Goal: Information Seeking & Learning: Learn about a topic

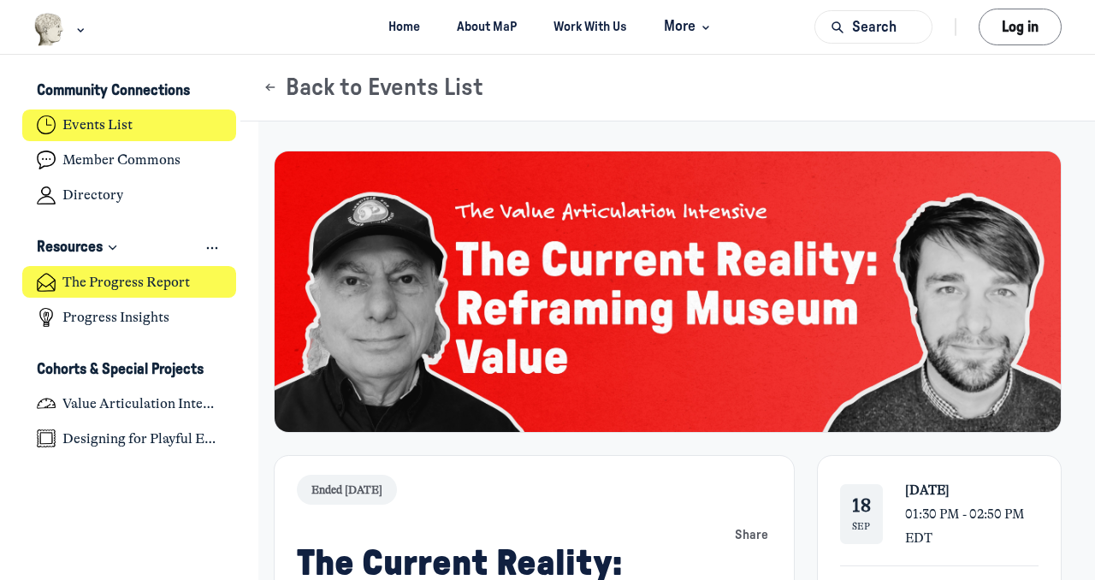
click at [145, 281] on h4 "The Progress Report" at bounding box center [125, 282] width 127 height 17
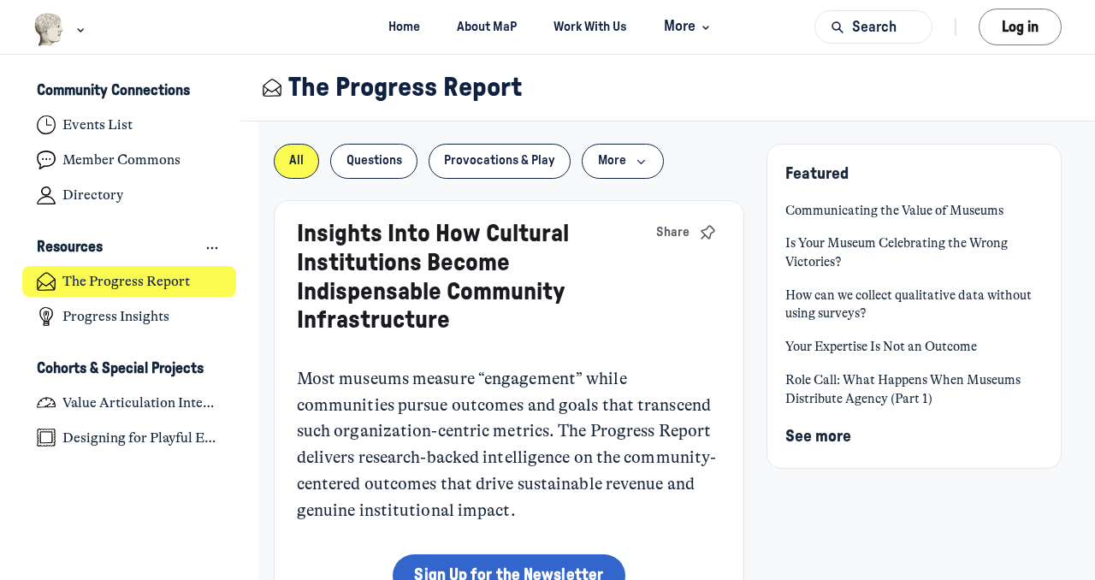
scroll to position [3, 0]
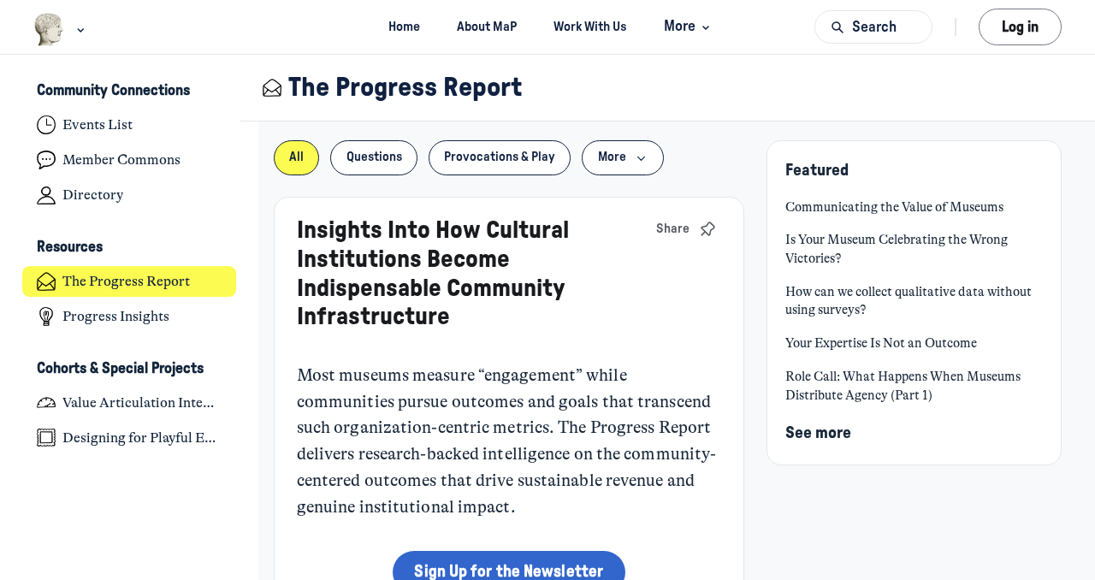
click at [797, 347] on link "Your Expertise Is Not an Outcome" at bounding box center [913, 343] width 257 height 19
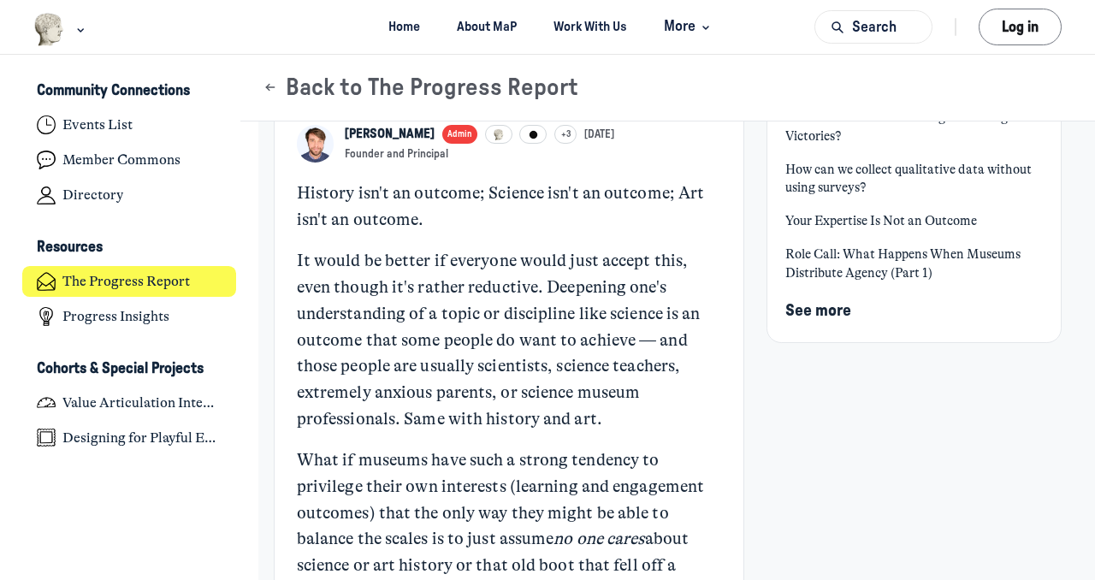
scroll to position [128, 0]
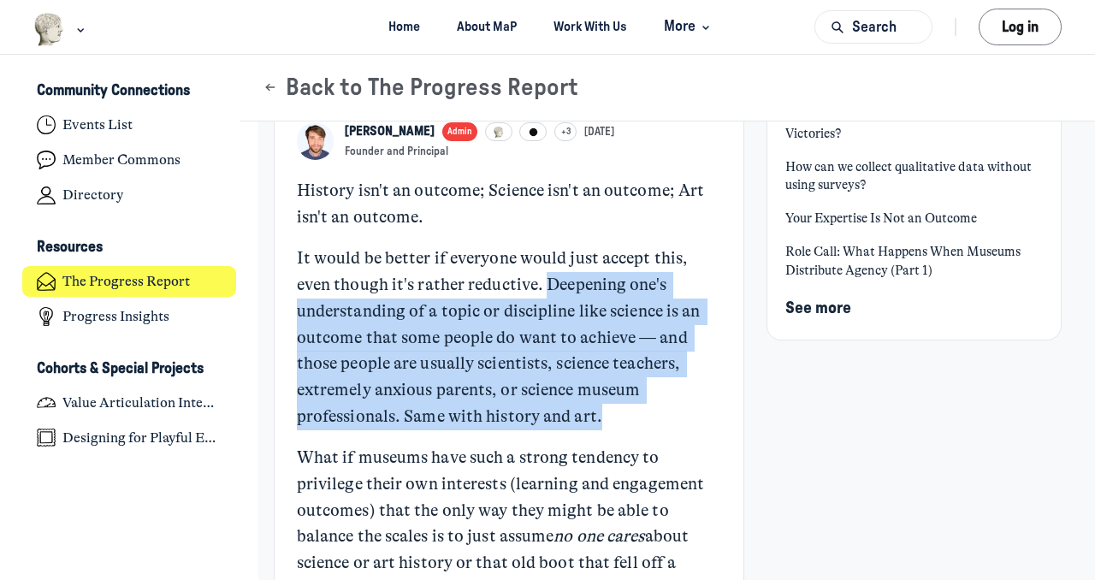
drag, startPoint x: 550, startPoint y: 283, endPoint x: 634, endPoint y: 417, distance: 158.3
click at [635, 418] on p "It would be better if everyone would just accept this, even though it's rather …" at bounding box center [509, 337] width 424 height 185
drag, startPoint x: 547, startPoint y: 287, endPoint x: 610, endPoint y: 429, distance: 155.5
click at [610, 429] on p "It would be better if everyone would just accept this, even though it's rather …" at bounding box center [509, 337] width 424 height 185
copy p "Deepening one's understanding of a topic or discipline like science is an outco…"
